Goal: Navigation & Orientation: Find specific page/section

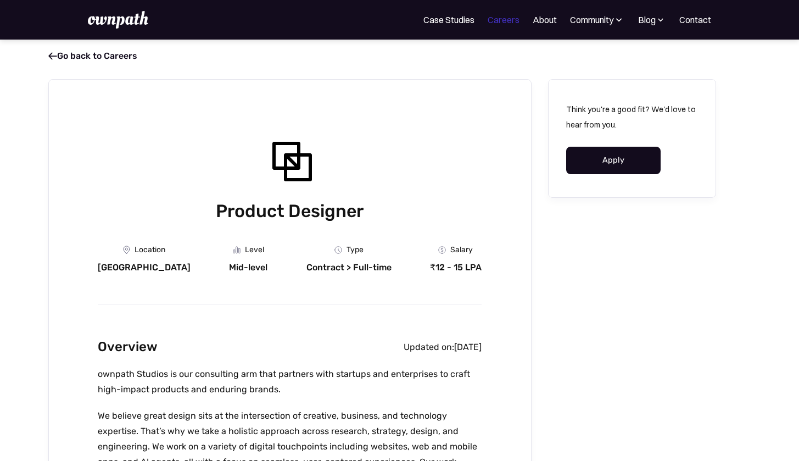
click at [507, 20] on link "Careers" at bounding box center [504, 19] width 32 height 13
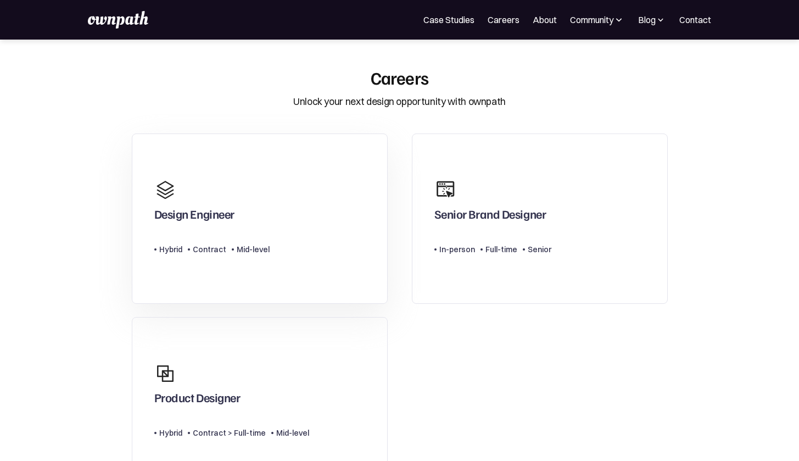
scroll to position [20, 0]
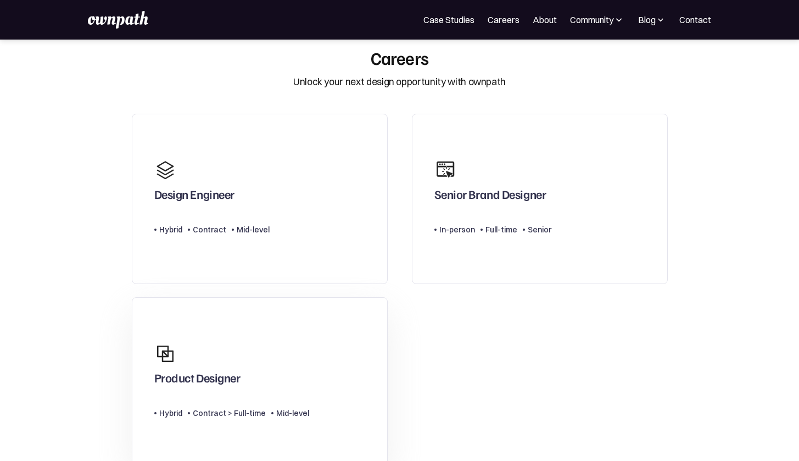
click at [303, 345] on link "Product Designer Type Level Hybrid Contract > Full-time Mid-level" at bounding box center [260, 382] width 256 height 171
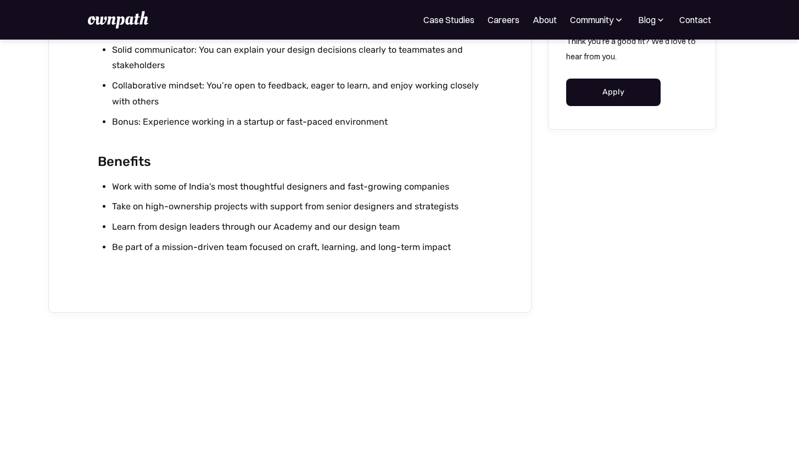
scroll to position [109, 0]
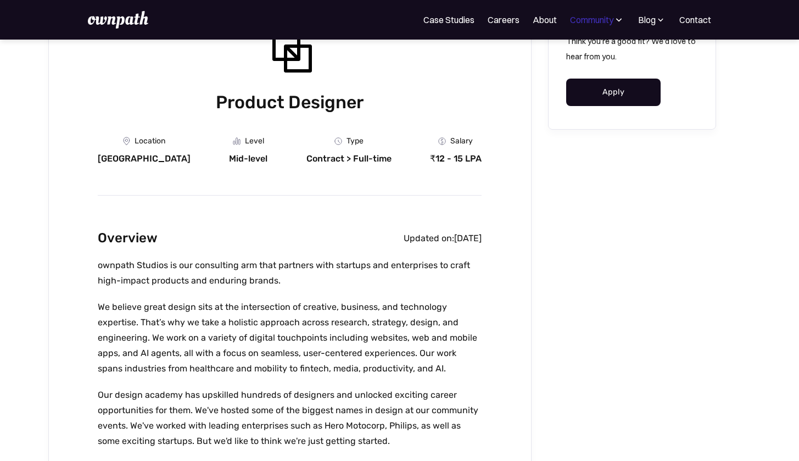
click at [582, 24] on div "Community" at bounding box center [591, 19] width 43 height 13
click at [565, 85] on div "Resources" at bounding box center [572, 84] width 41 height 13
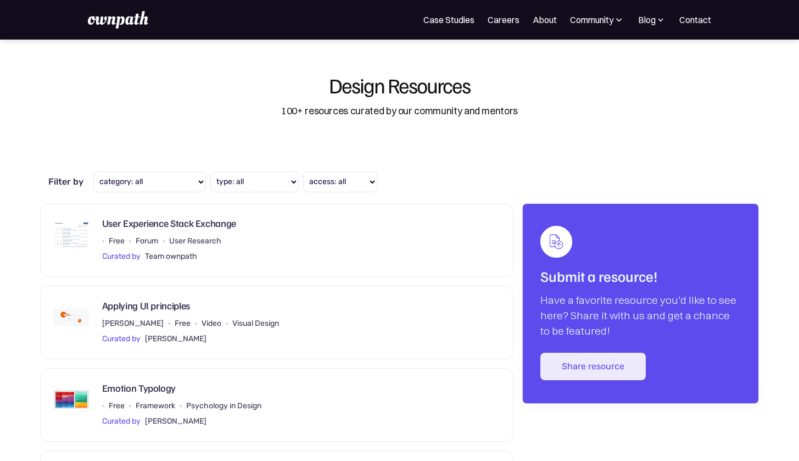
scroll to position [2, 0]
